Goal: Task Accomplishment & Management: Use online tool/utility

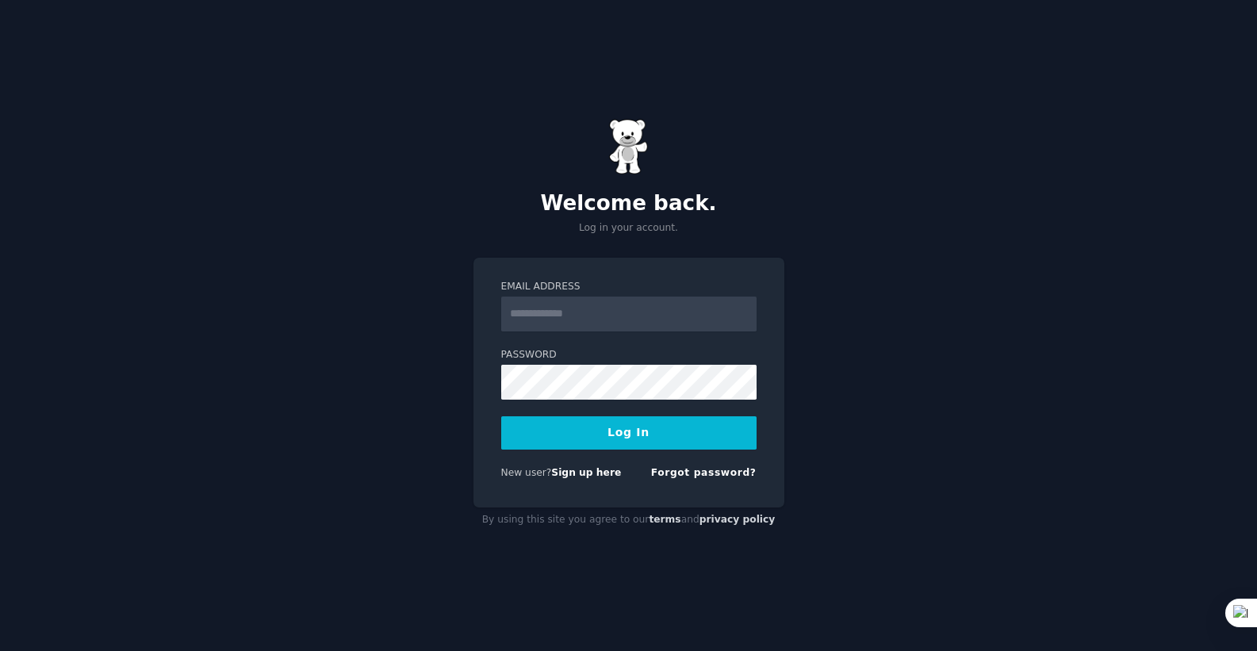
click at [763, 279] on div "Email Address Password Log In New user? Sign up here Forgot password?" at bounding box center [628, 383] width 311 height 251
click at [600, 476] on link "Sign up here" at bounding box center [586, 472] width 70 height 11
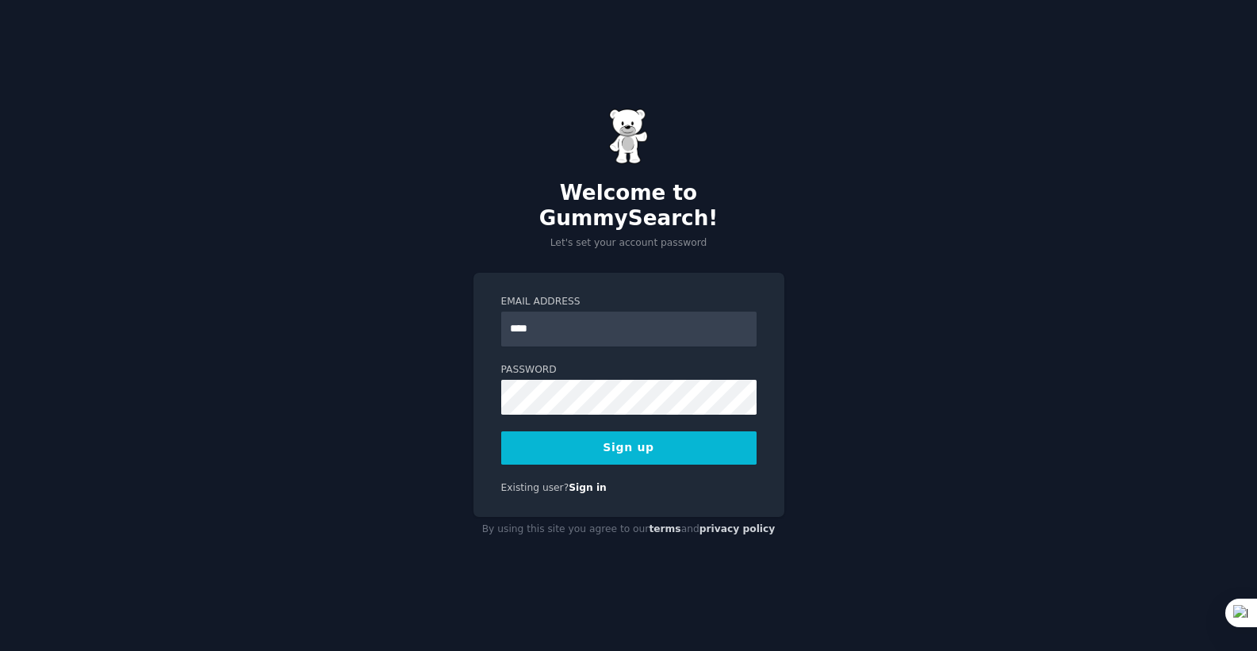
type input "**********"
click at [665, 440] on button "Sign up" at bounding box center [628, 447] width 255 height 33
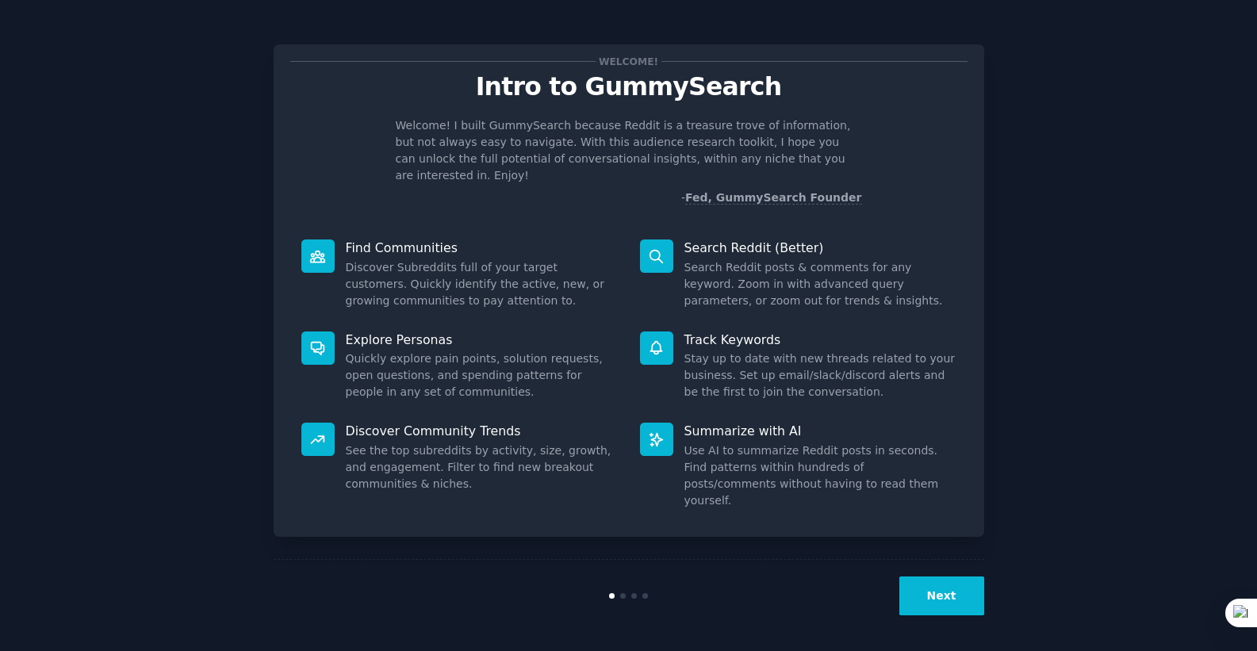
click at [922, 581] on button "Next" at bounding box center [941, 596] width 85 height 39
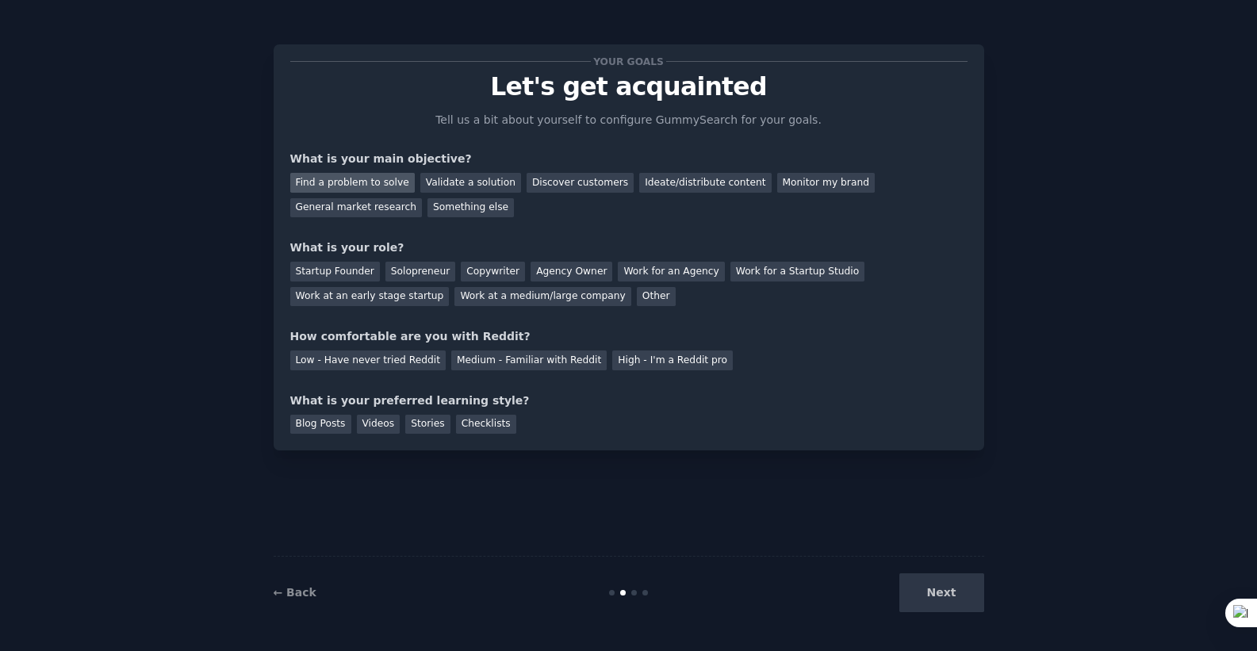
click at [376, 190] on div "Find a problem to solve" at bounding box center [352, 183] width 125 height 20
click at [466, 181] on div "Validate a solution" at bounding box center [470, 183] width 101 height 20
click at [385, 184] on div "Find a problem to solve" at bounding box center [352, 183] width 125 height 20
click at [421, 273] on div "Solopreneur" at bounding box center [420, 272] width 70 height 20
click at [487, 366] on div "Medium - Familiar with Reddit" at bounding box center [528, 361] width 155 height 20
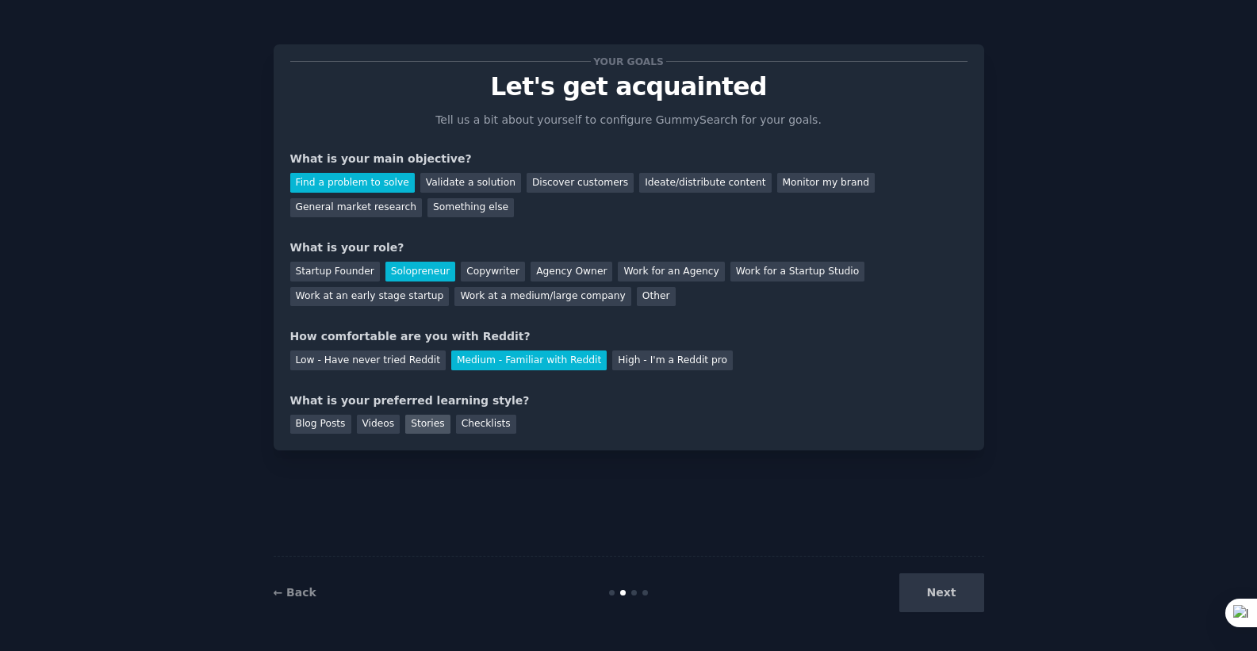
click at [411, 425] on div "Stories" at bounding box center [427, 425] width 44 height 20
click at [948, 590] on button "Next" at bounding box center [941, 592] width 85 height 39
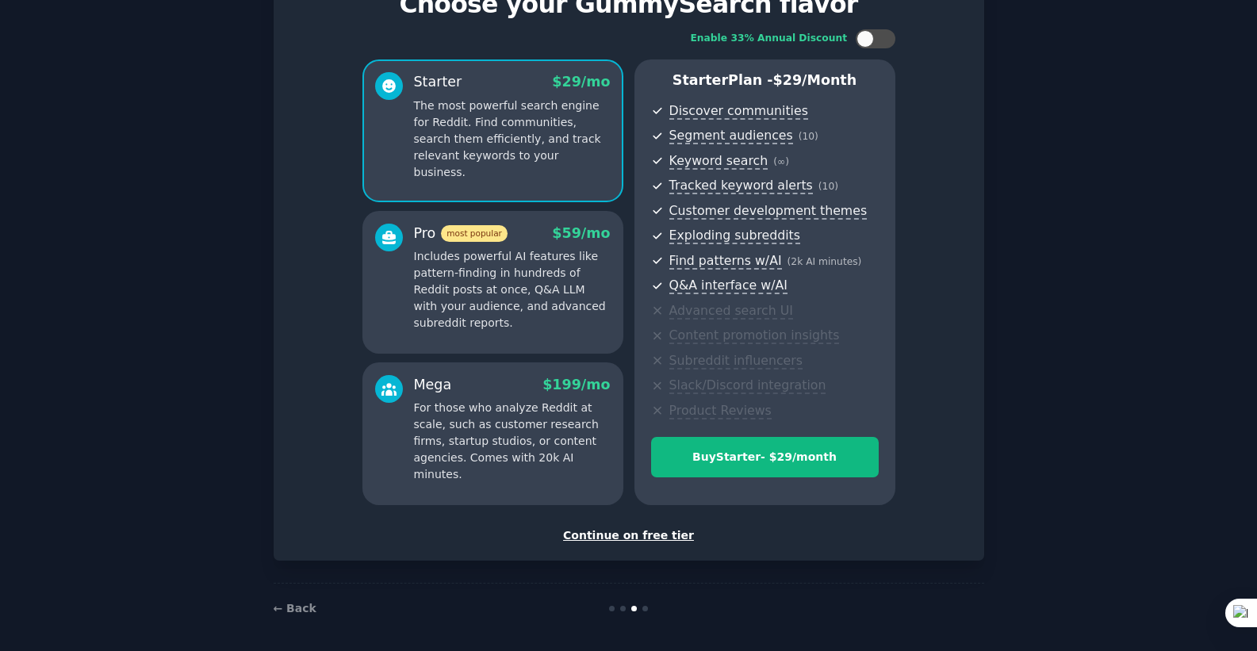
scroll to position [86, 0]
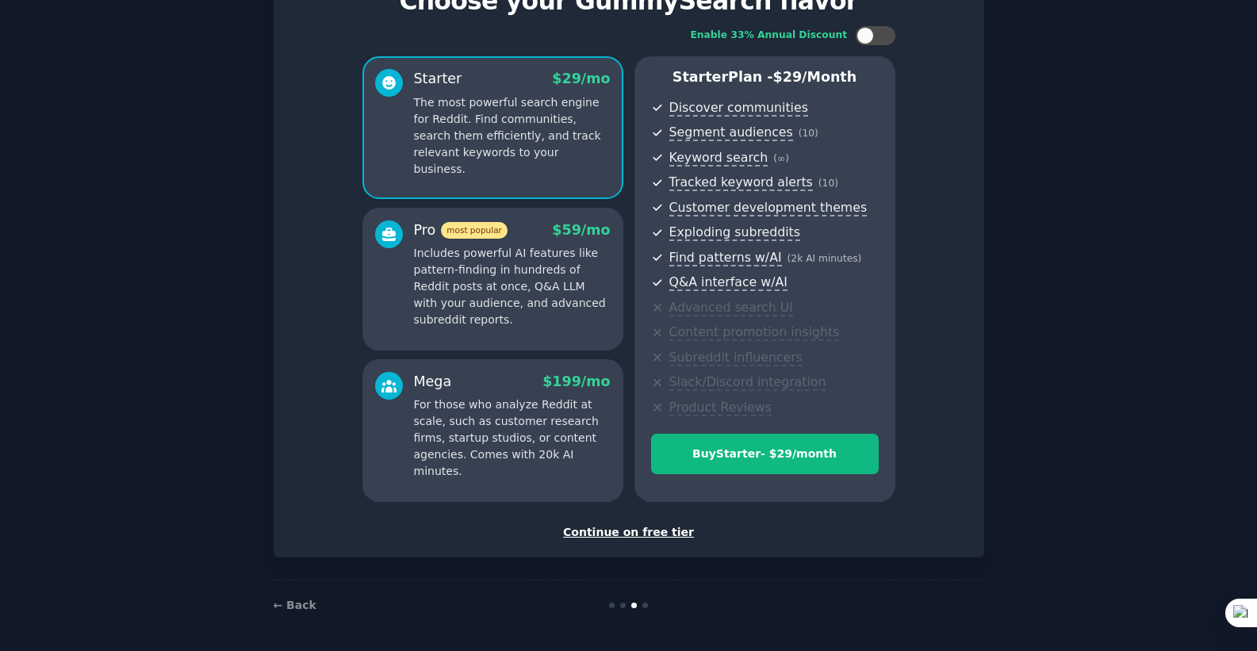
click at [663, 529] on div "Continue on free tier" at bounding box center [628, 532] width 677 height 17
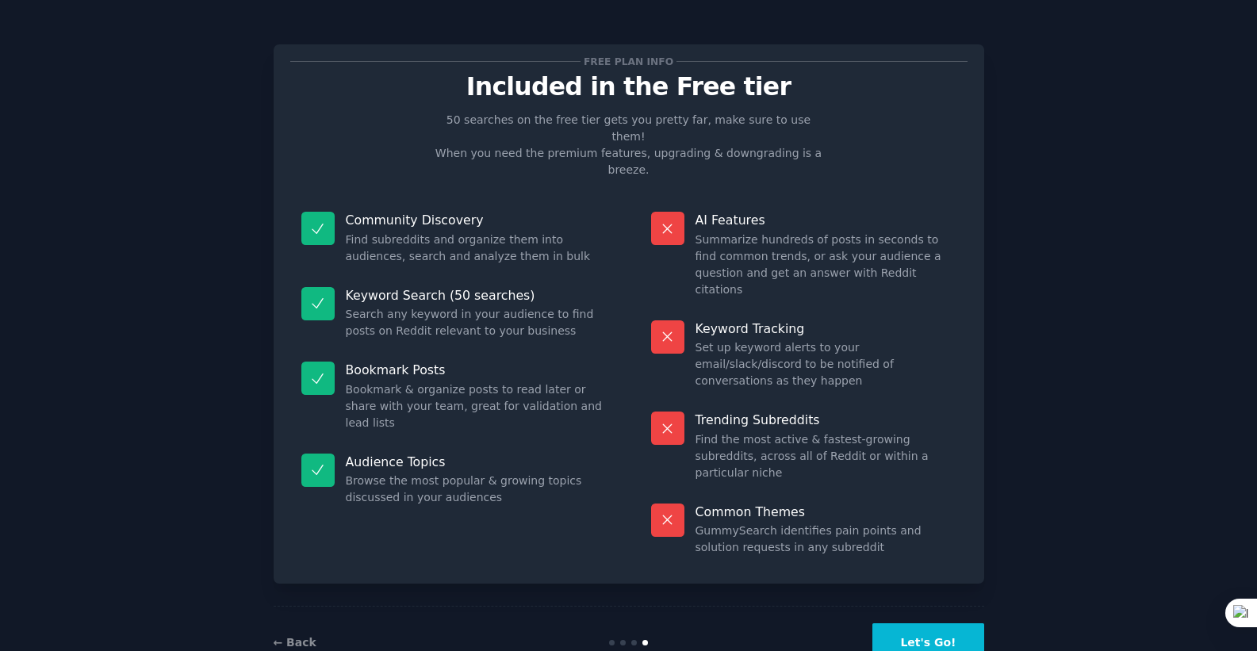
click at [904, 623] on button "Let's Go!" at bounding box center [927, 642] width 111 height 39
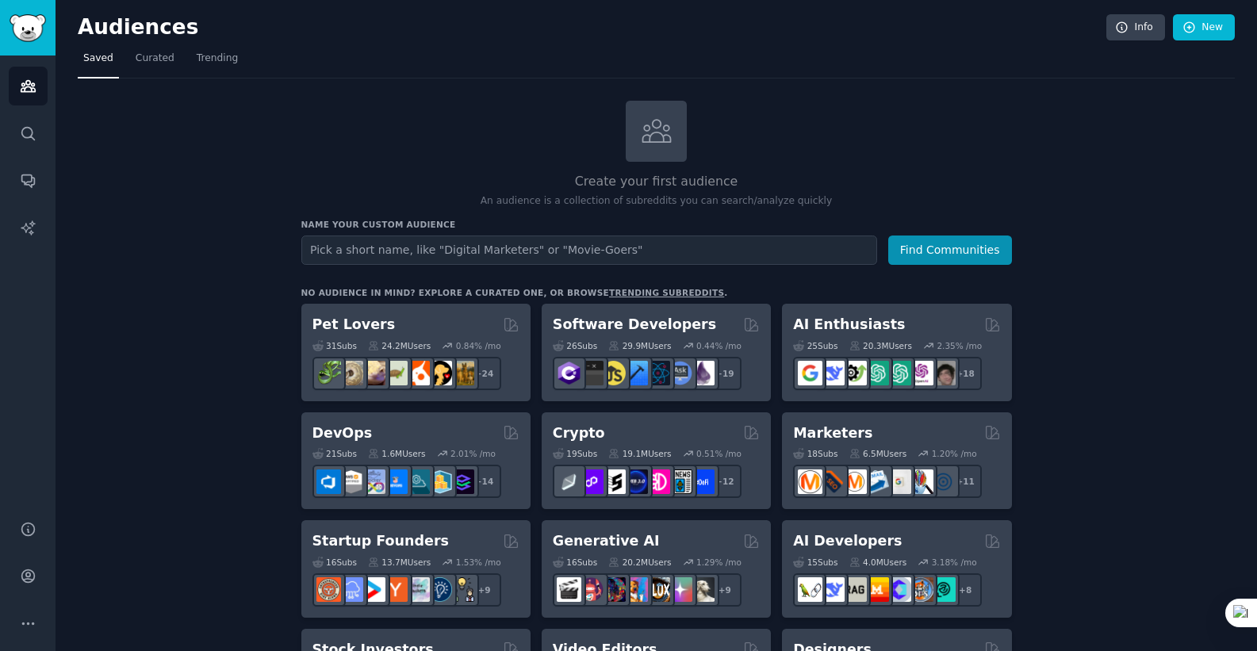
click at [430, 255] on input "text" at bounding box center [589, 250] width 576 height 29
type input "ugc"
click at [888, 236] on button "Find Communities" at bounding box center [950, 250] width 124 height 29
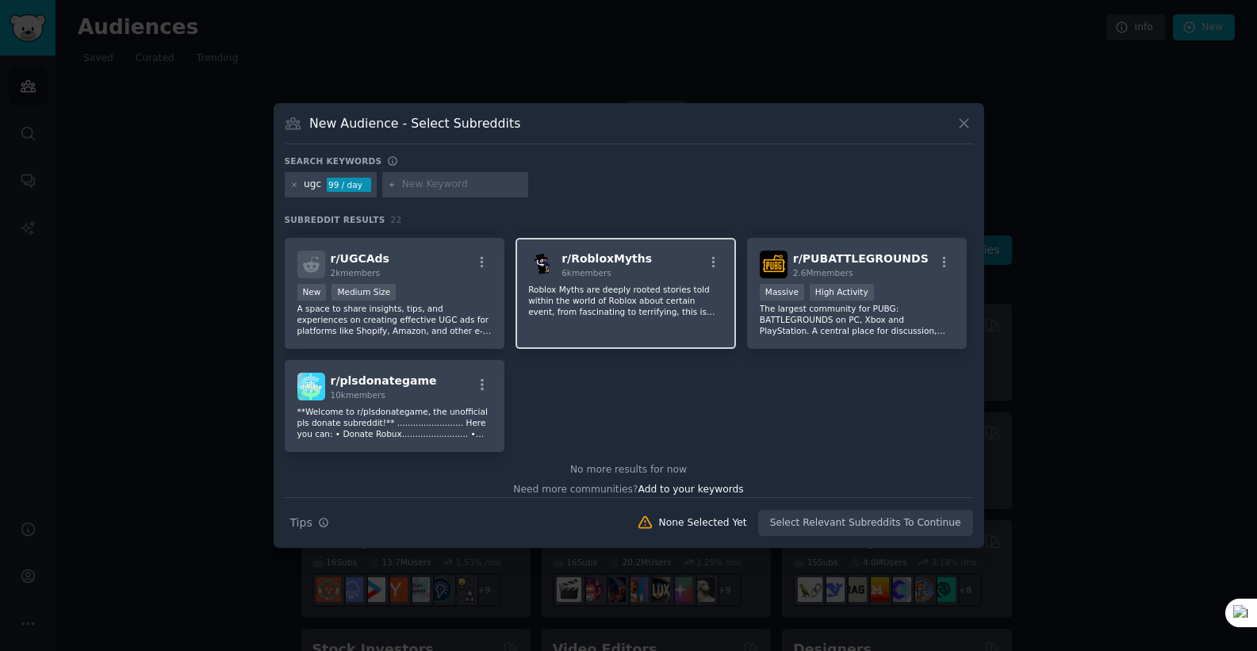
scroll to position [699, 0]
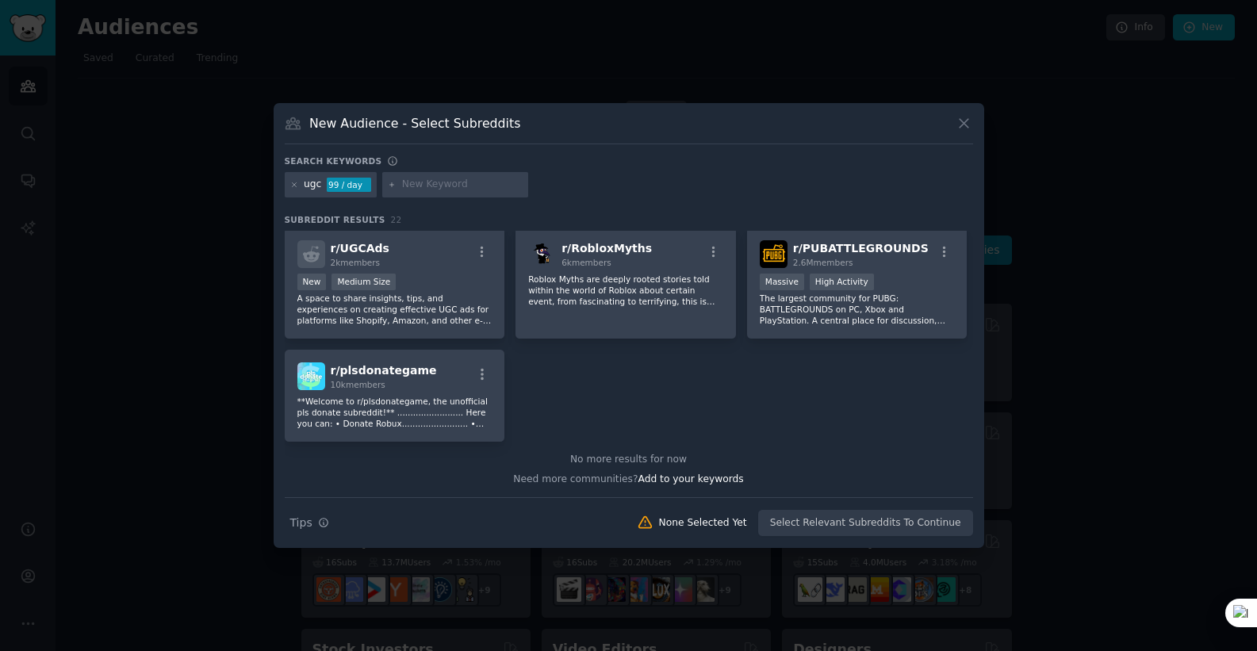
click at [438, 186] on input "text" at bounding box center [462, 185] width 121 height 14
type input "petugc"
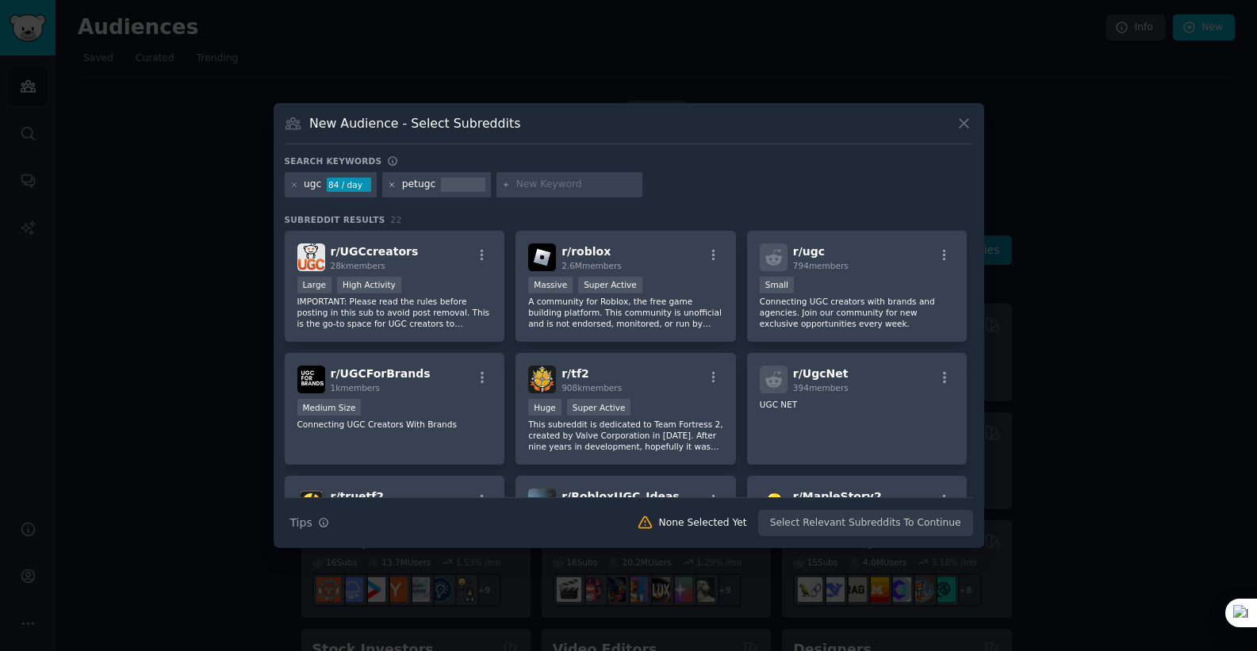
click at [394, 185] on icon at bounding box center [392, 185] width 9 height 9
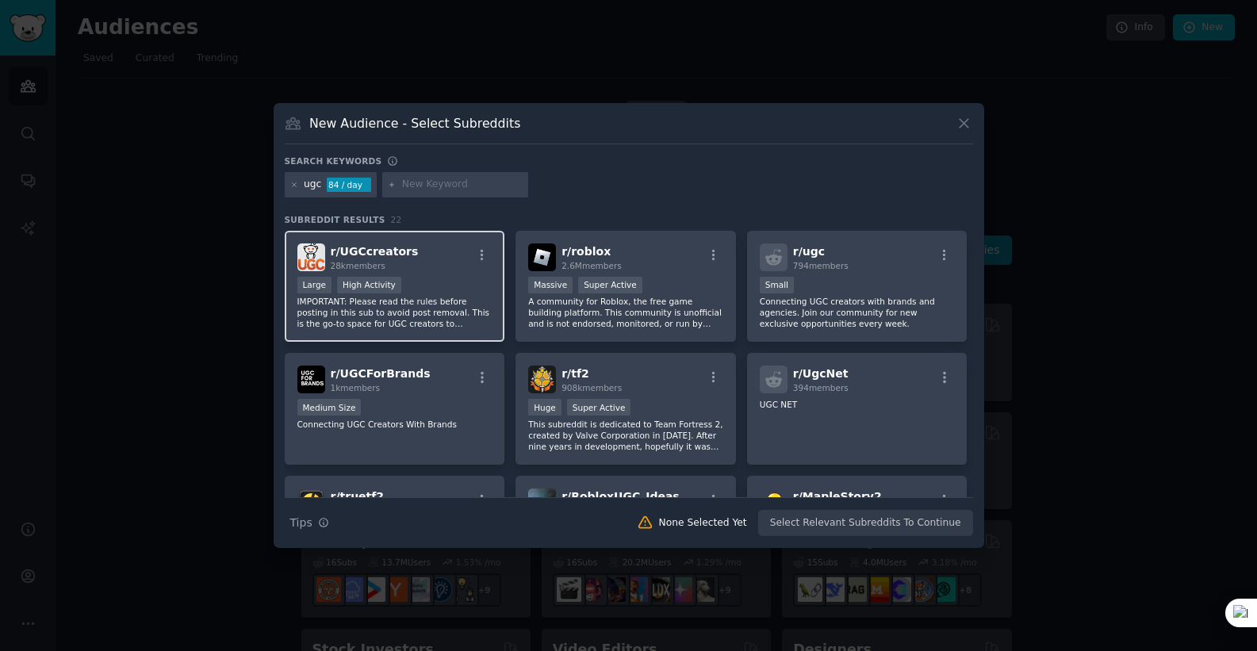
click at [432, 293] on div "Large High Activity" at bounding box center [394, 287] width 195 height 20
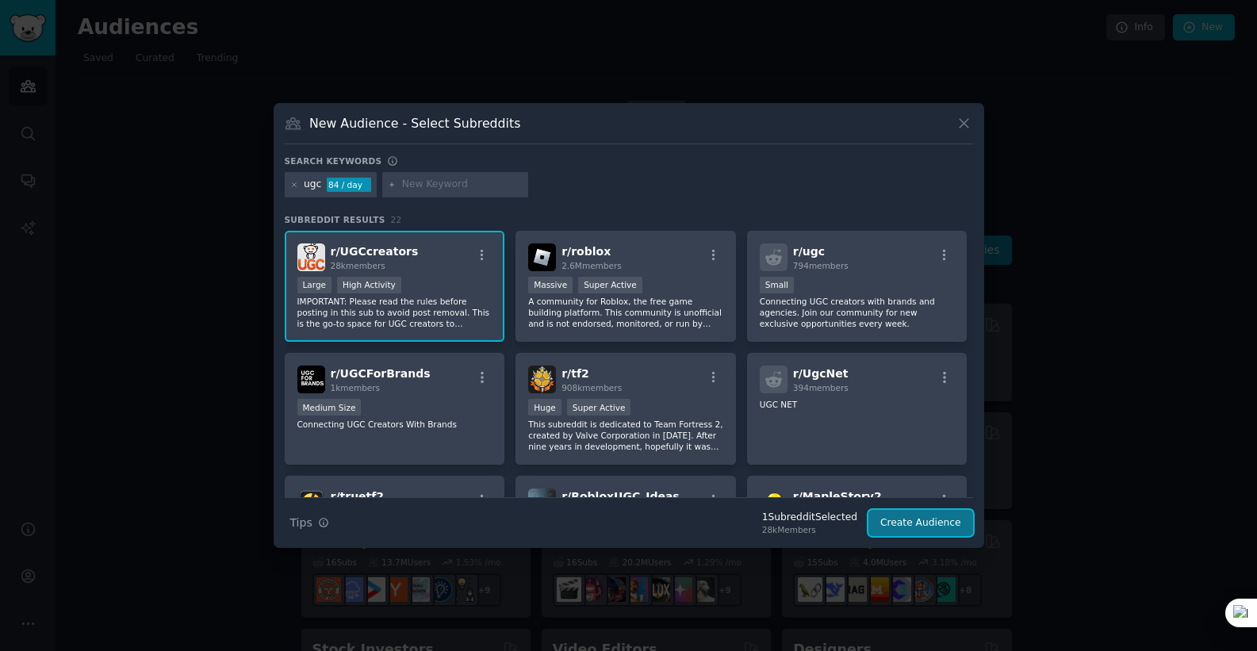
click at [895, 534] on button "Create Audience" at bounding box center [920, 523] width 105 height 27
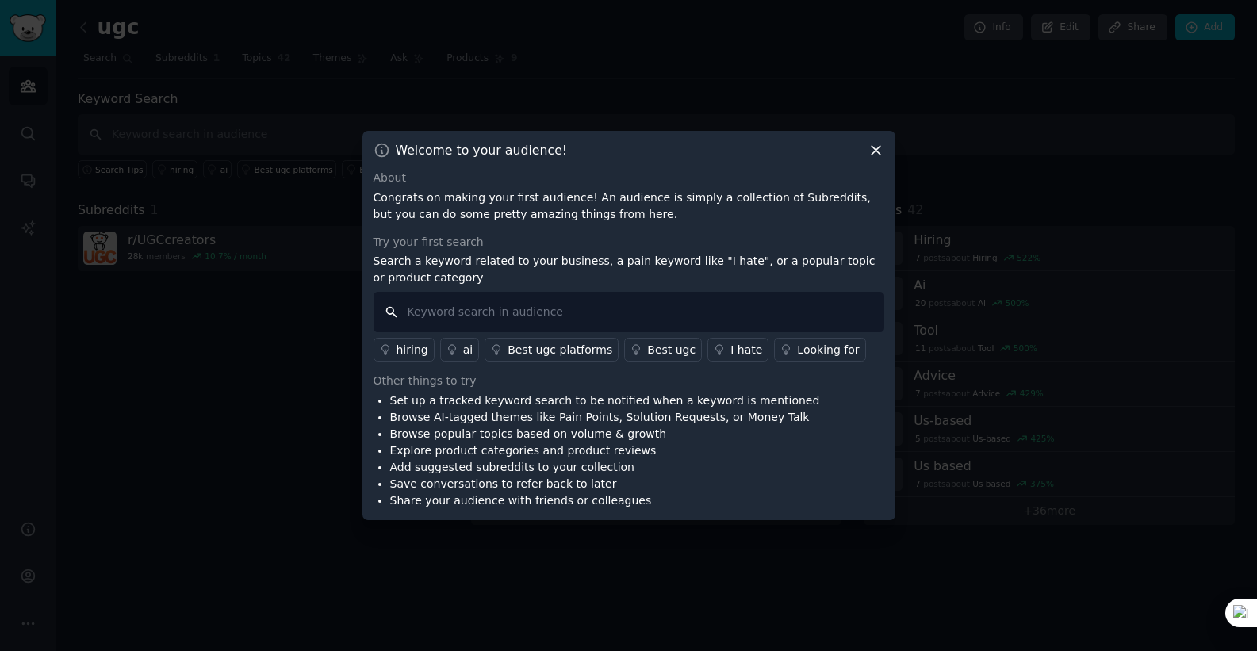
click at [507, 322] on input "text" at bounding box center [629, 312] width 511 height 40
type input "pet"
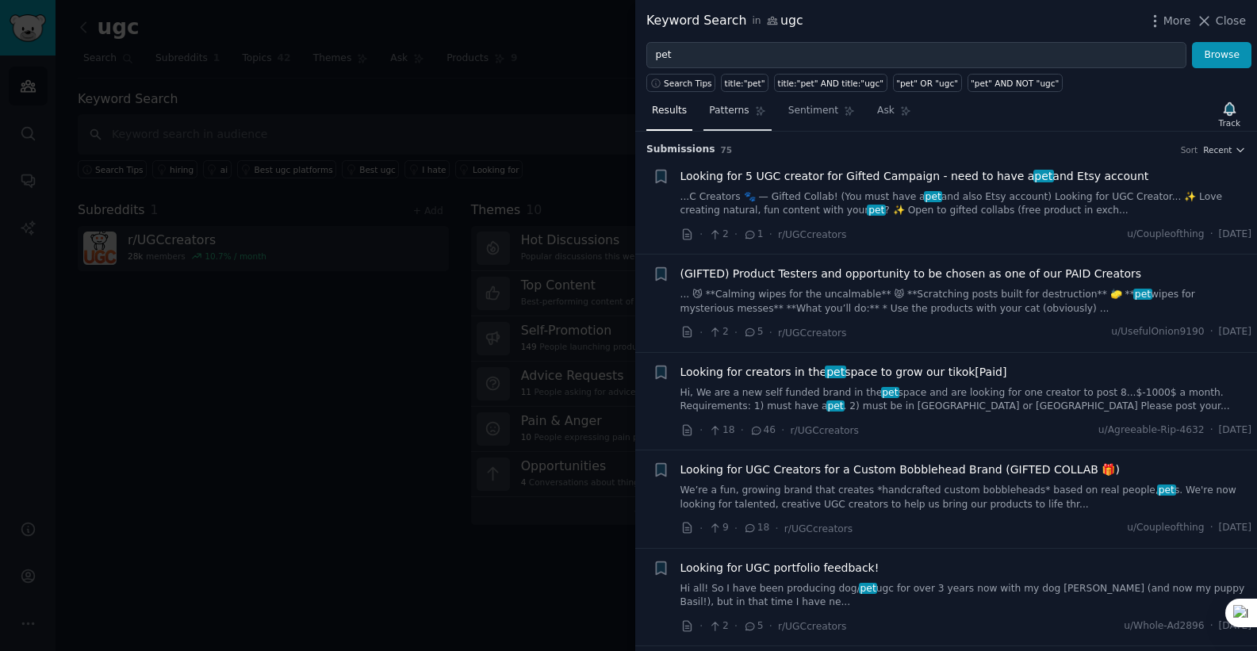
click at [734, 112] on span "Patterns" at bounding box center [729, 111] width 40 height 14
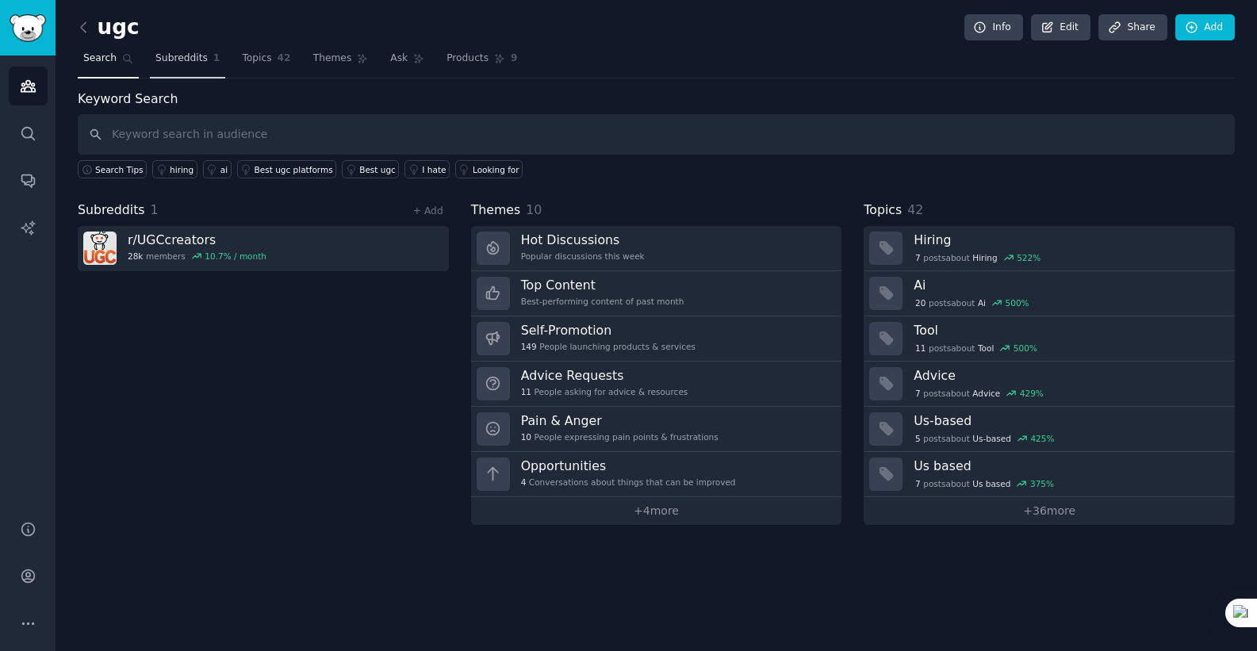
click at [204, 56] on span "Subreddits" at bounding box center [181, 59] width 52 height 14
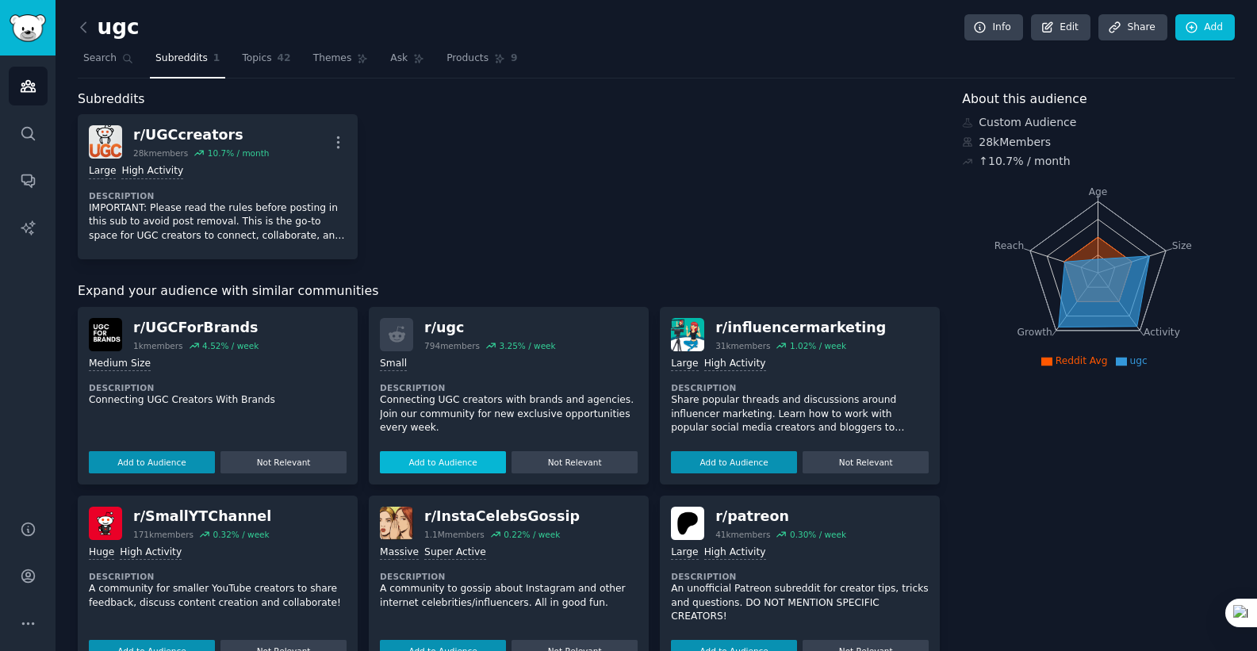
click at [458, 459] on button "Add to Audience" at bounding box center [443, 462] width 126 height 22
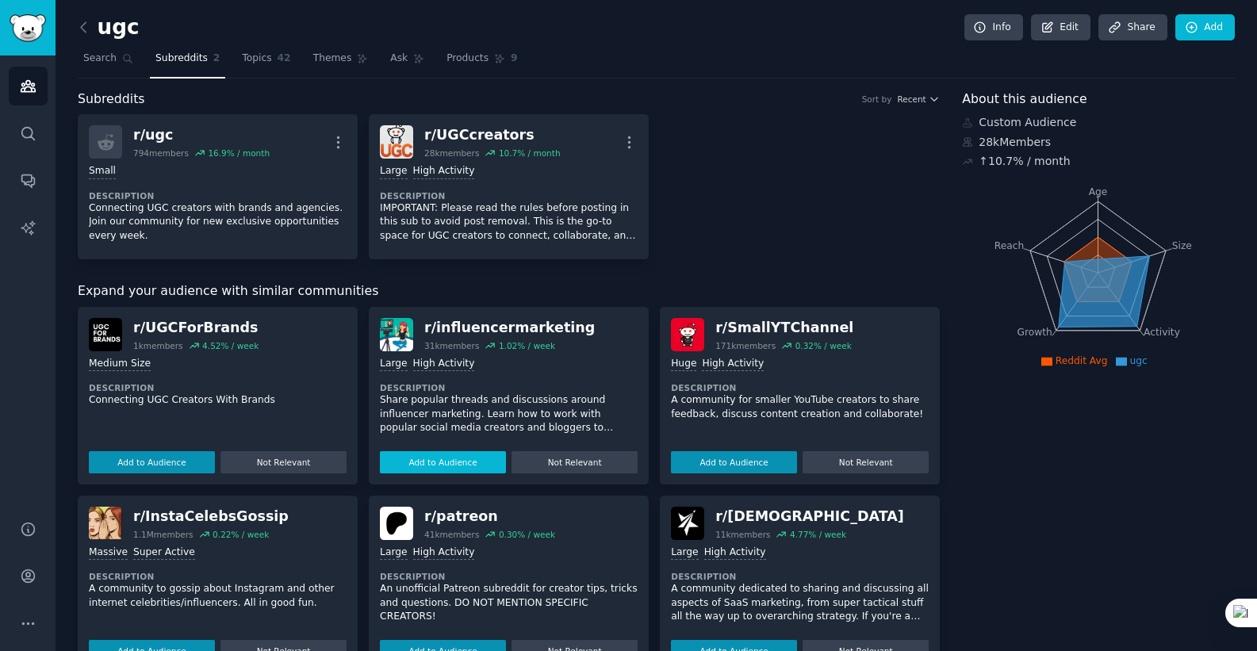
click at [458, 460] on button "Add to Audience" at bounding box center [443, 462] width 126 height 22
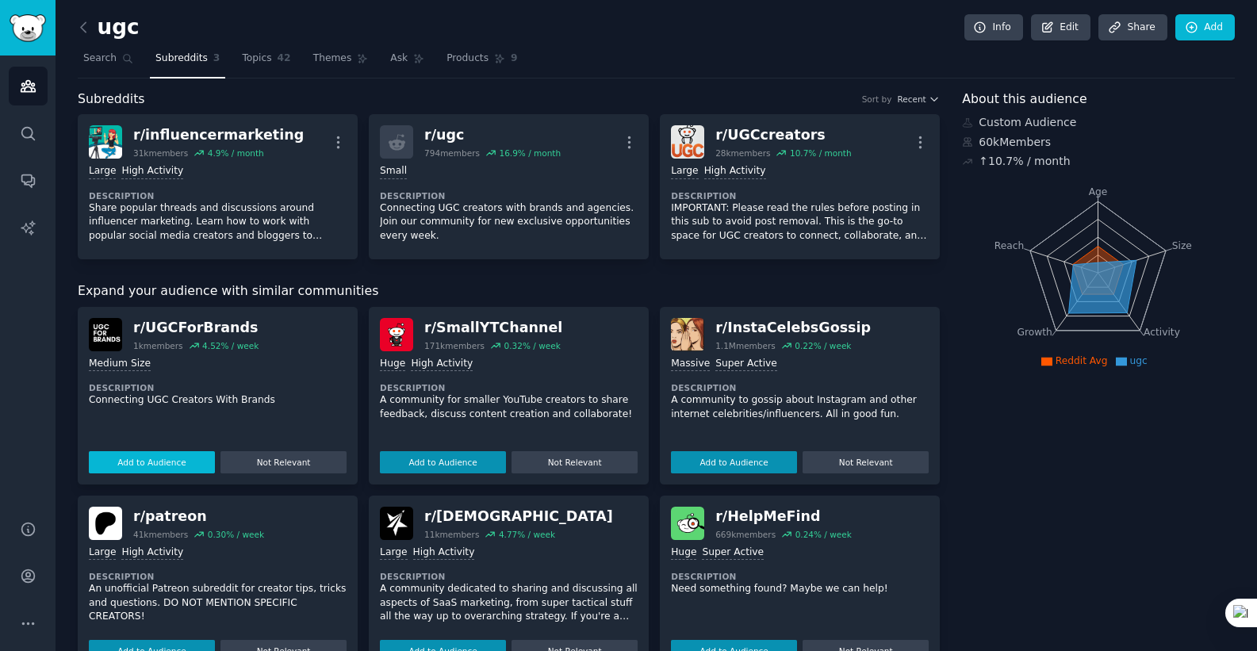
click at [177, 461] on button "Add to Audience" at bounding box center [152, 462] width 126 height 22
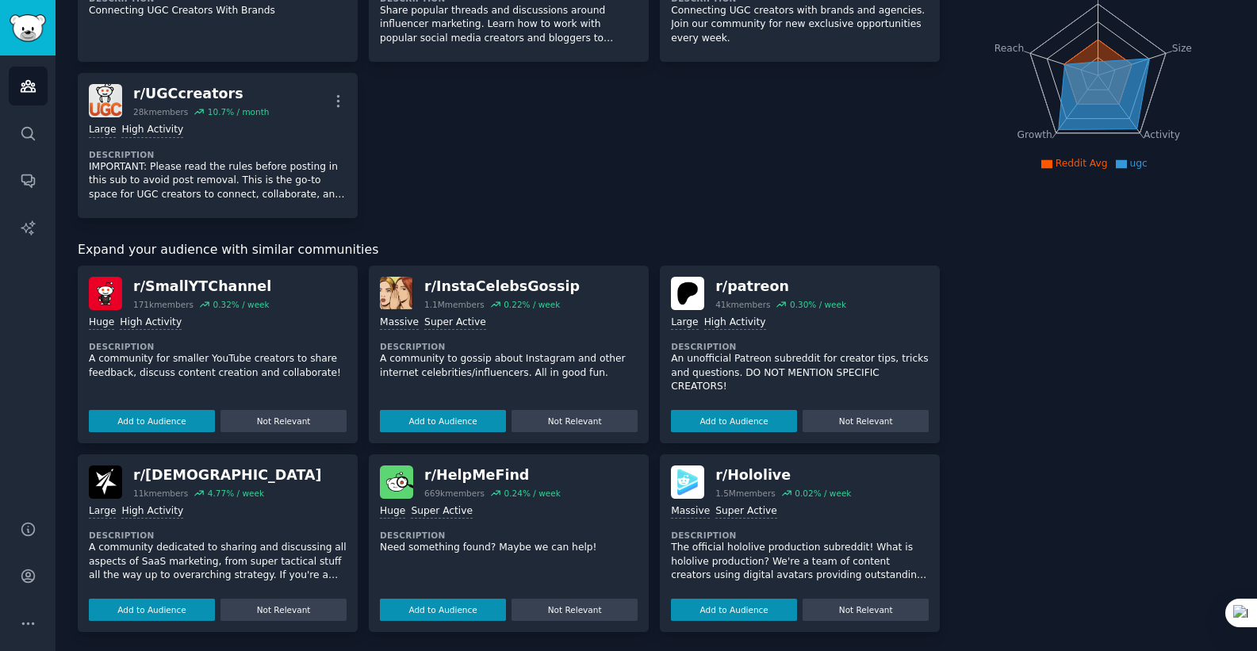
scroll to position [200, 0]
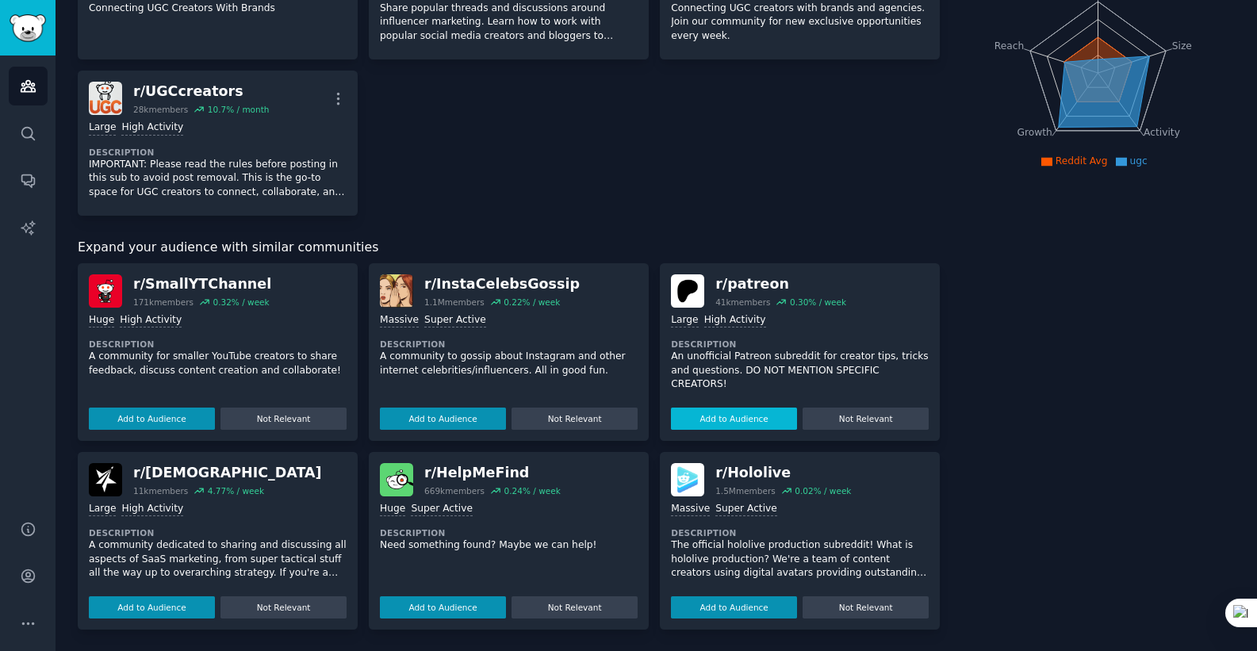
click at [728, 418] on button "Add to Audience" at bounding box center [734, 419] width 126 height 22
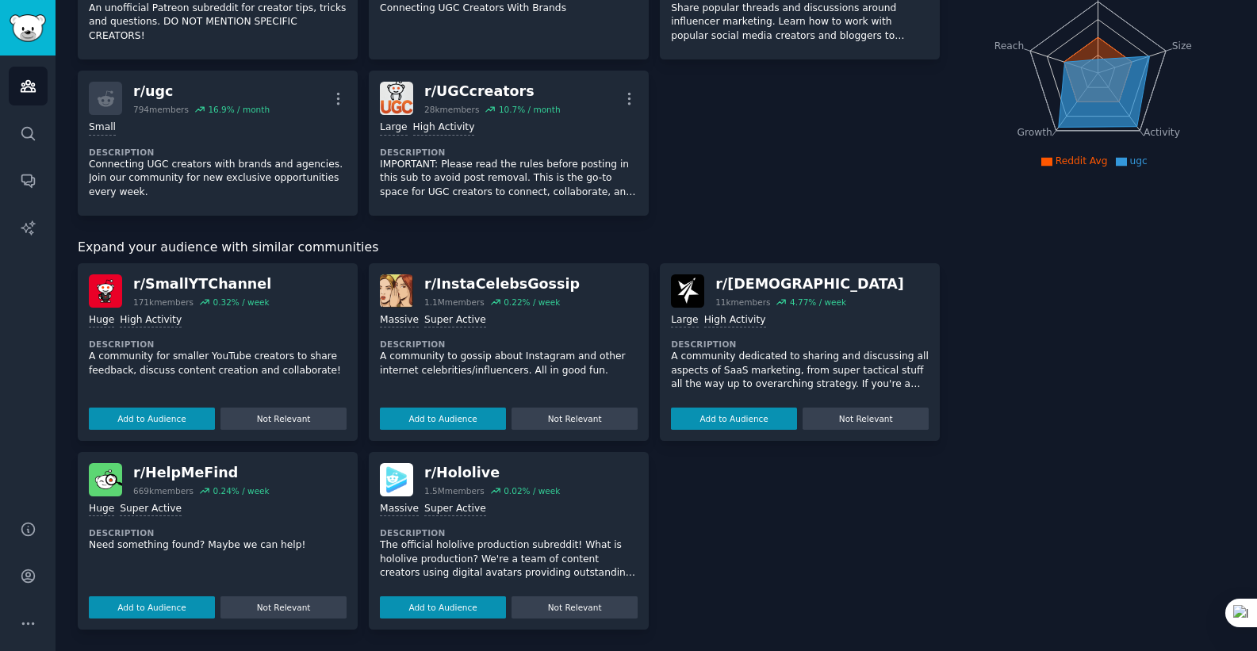
scroll to position [0, 0]
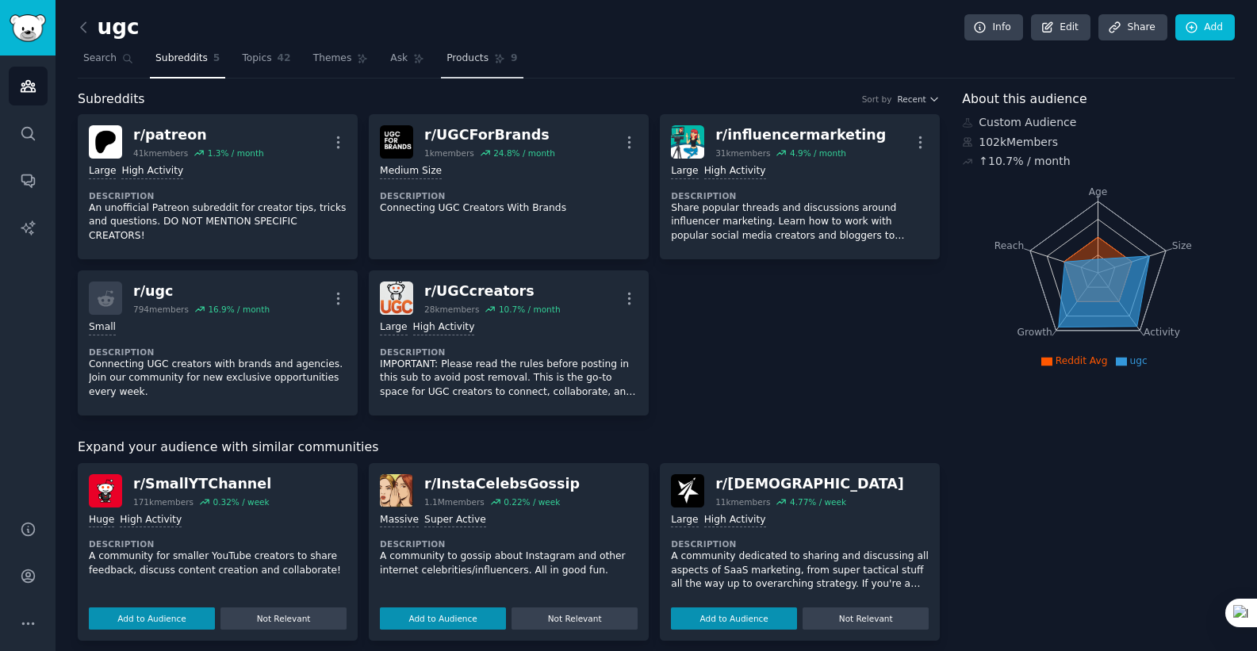
click at [469, 63] on span "Products" at bounding box center [467, 59] width 42 height 14
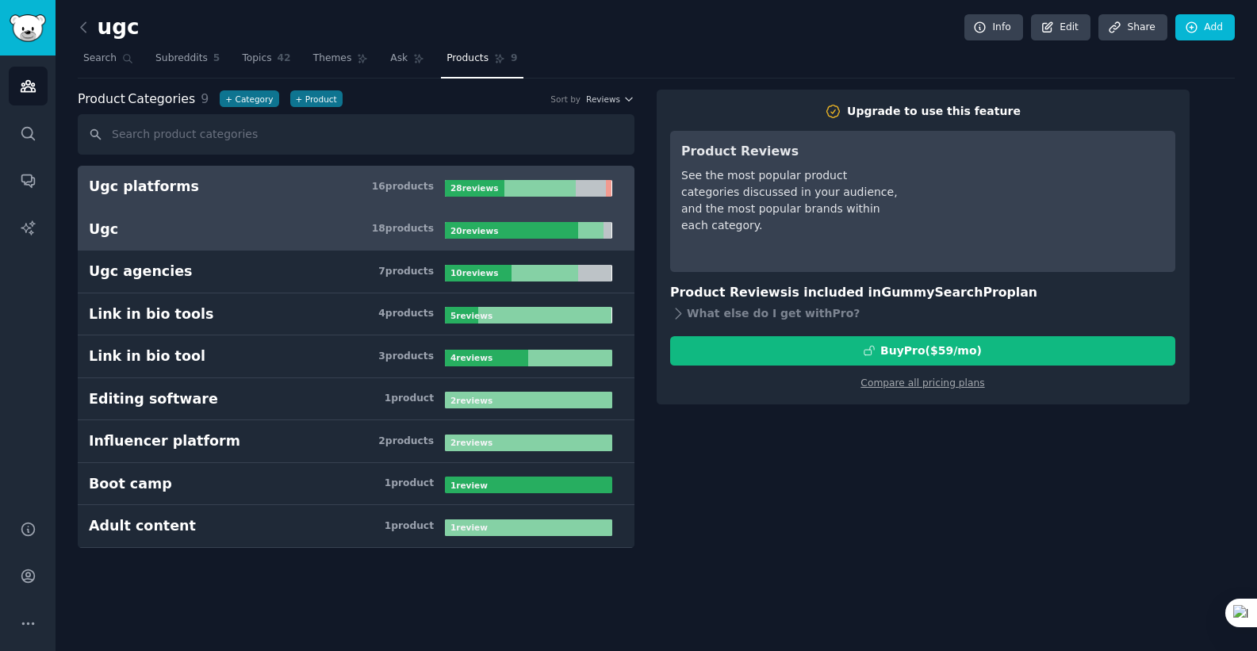
click at [258, 225] on h3 "Ugc 18 product s" at bounding box center [267, 230] width 356 height 20
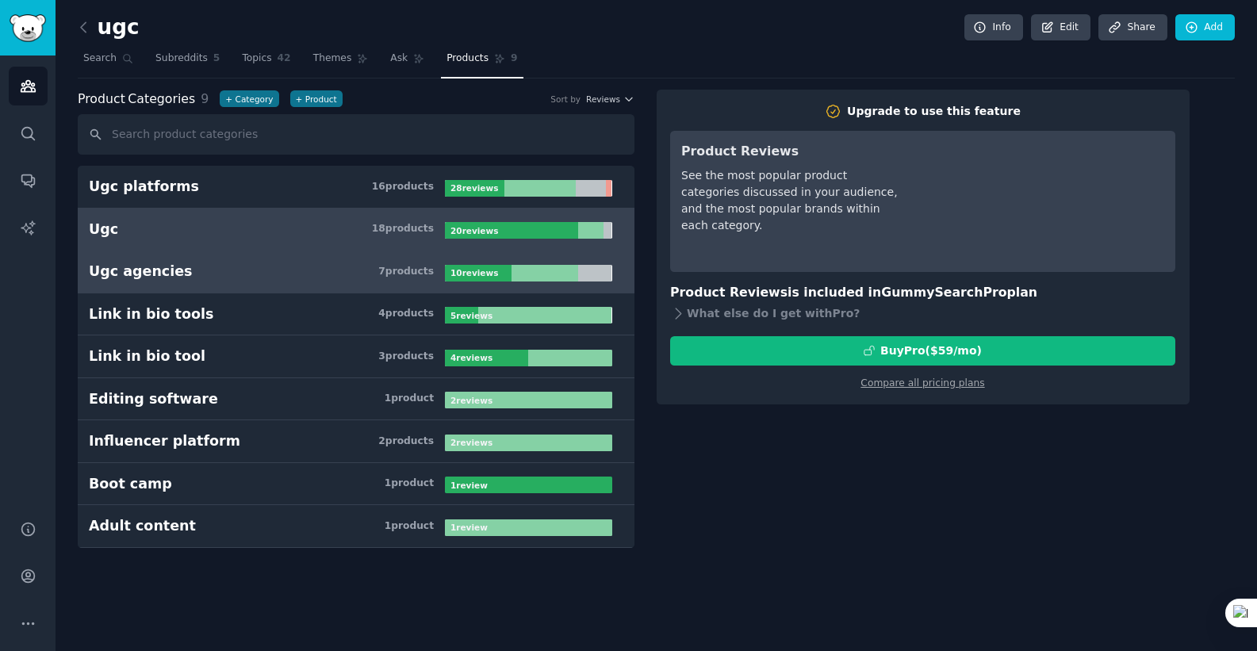
click at [260, 251] on link "Ugc agencies 7 product s 10 review s" at bounding box center [356, 272] width 557 height 43
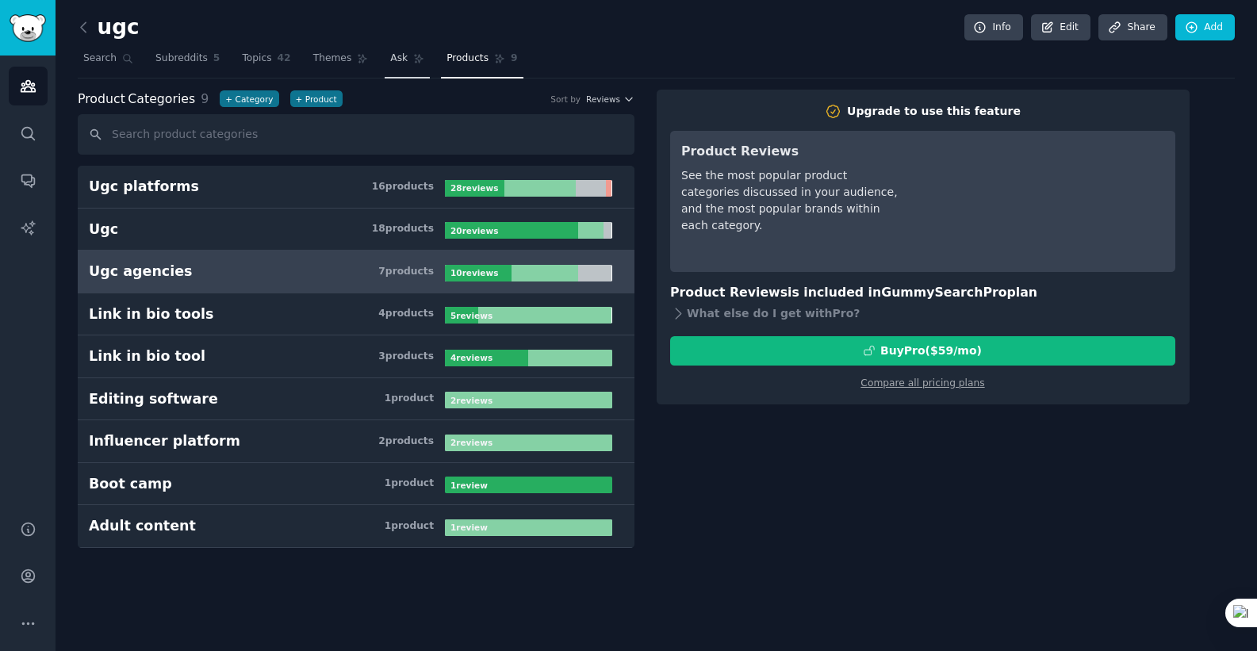
click at [390, 64] on span "Ask" at bounding box center [398, 59] width 17 height 14
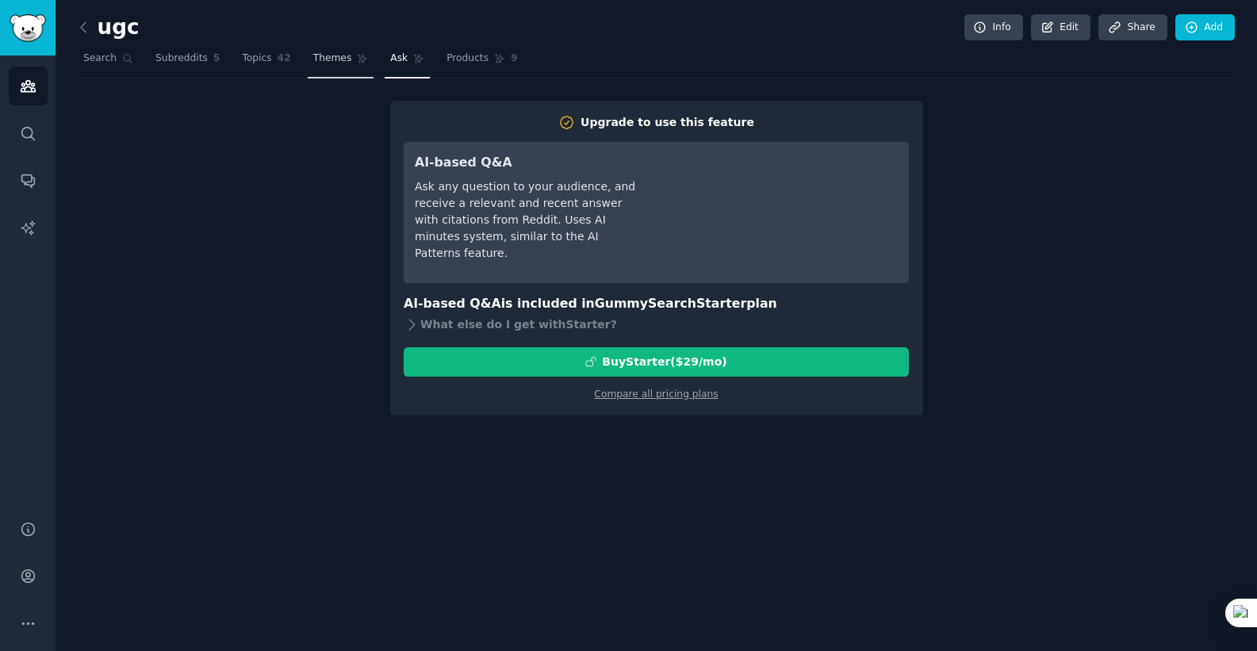
click at [339, 59] on span "Themes" at bounding box center [332, 59] width 39 height 14
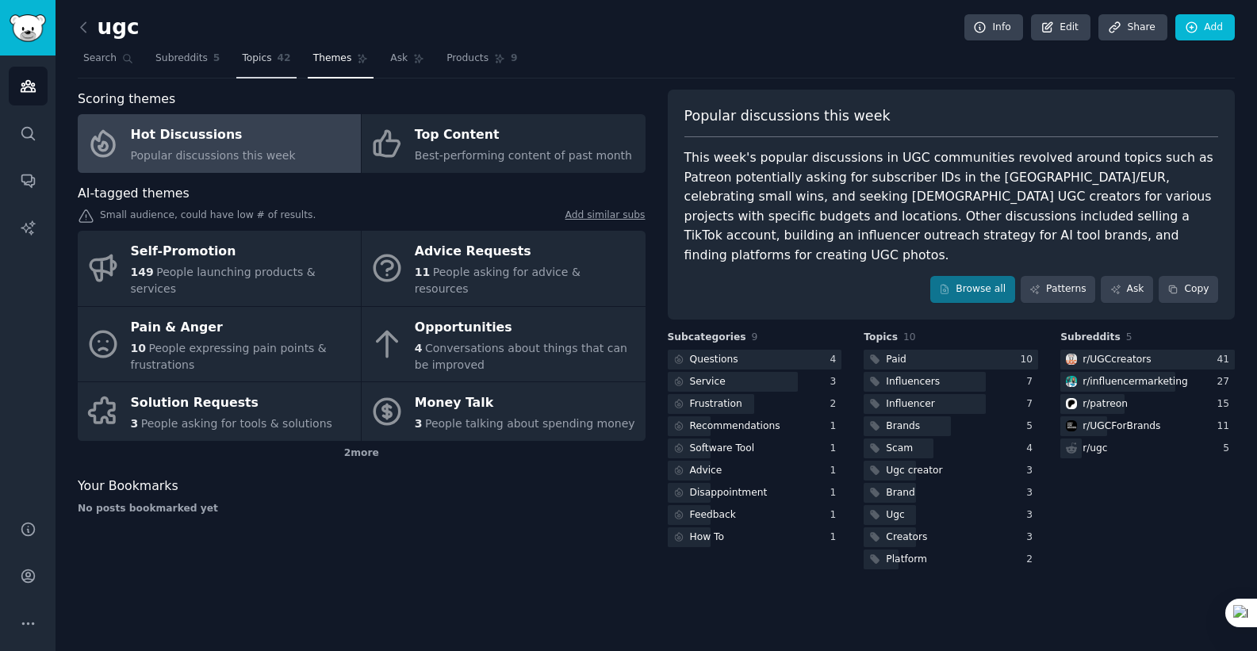
click at [273, 59] on link "Topics 42" at bounding box center [265, 62] width 59 height 33
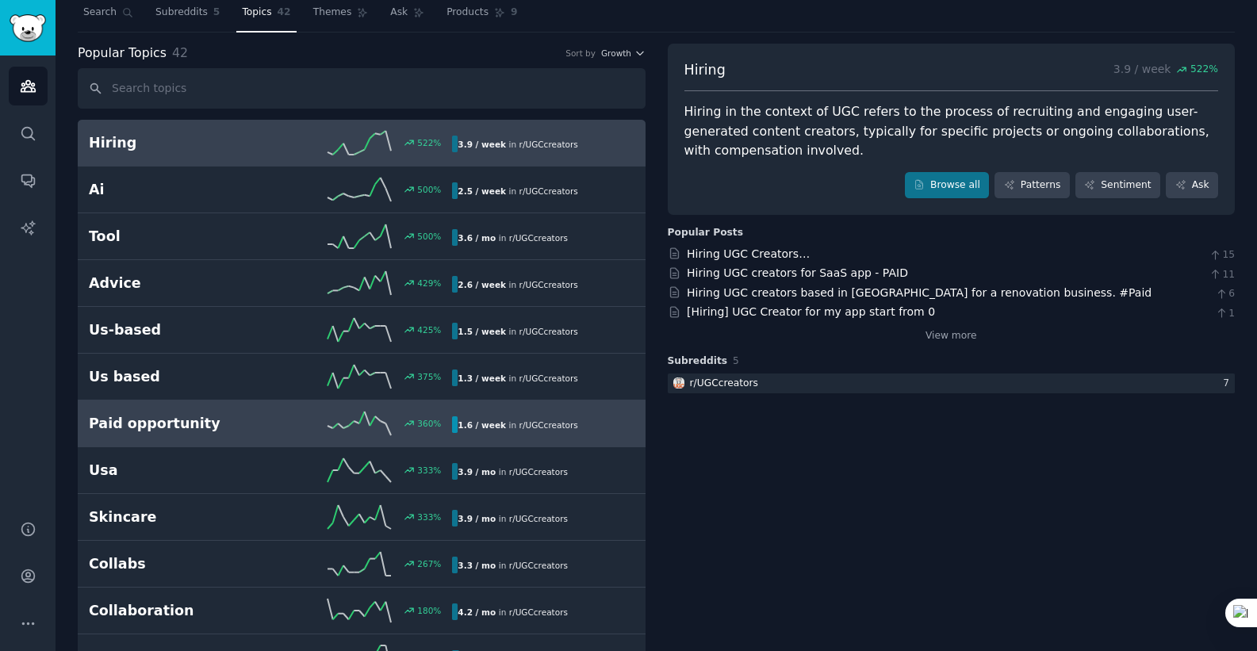
scroll to position [50, 0]
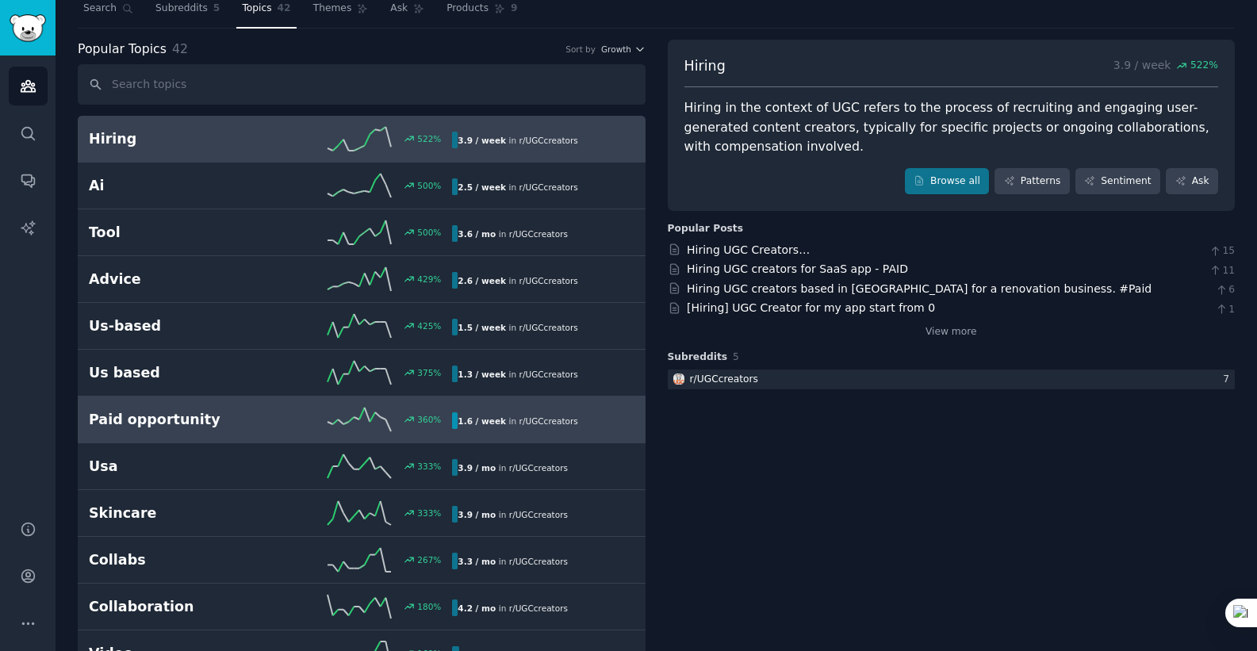
click at [299, 425] on div "360 %" at bounding box center [361, 420] width 182 height 24
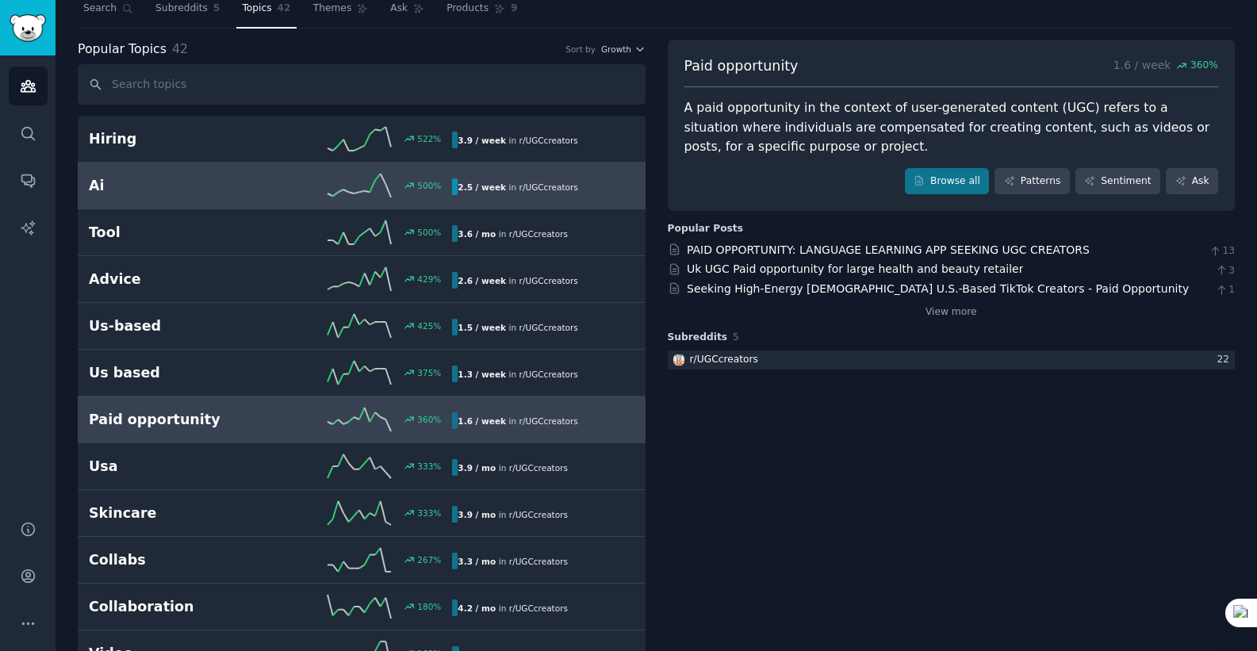
click at [284, 193] on div "500 %" at bounding box center [361, 186] width 182 height 24
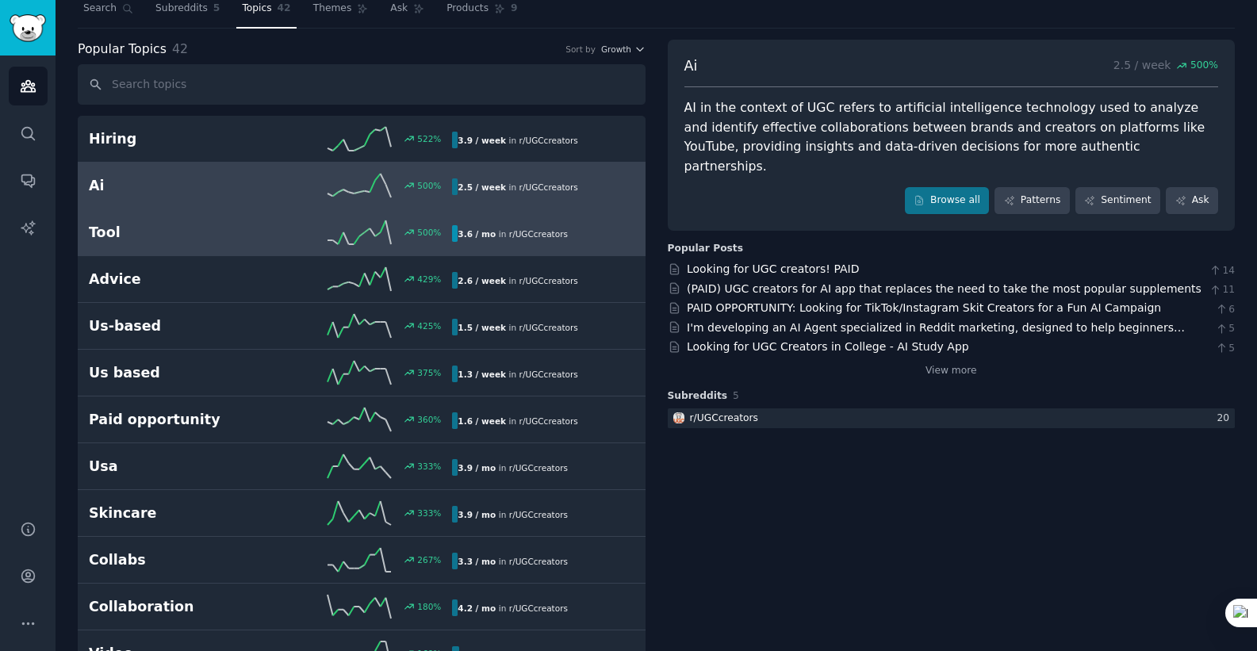
click at [304, 243] on div "500 %" at bounding box center [361, 232] width 182 height 24
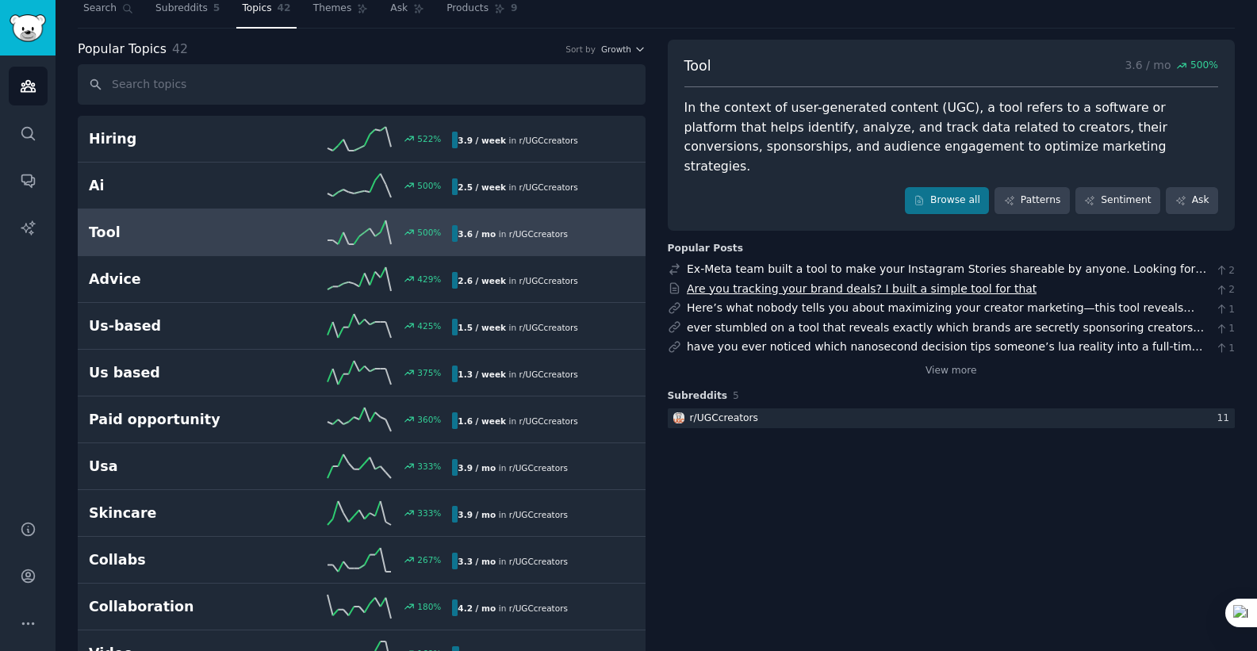
click at [875, 282] on link "Are you tracking your brand deals? I built a simple tool for that" at bounding box center [862, 288] width 350 height 13
click at [824, 301] on link "Here’s what nobody tells you about maximizing your creator marketing—this tool …" at bounding box center [942, 324] width 511 height 46
click at [954, 321] on link "ever stumbled on a tool that reveals exactly which brands are secretly sponsori…" at bounding box center [945, 352] width 517 height 63
